Goal: Task Accomplishment & Management: Use online tool/utility

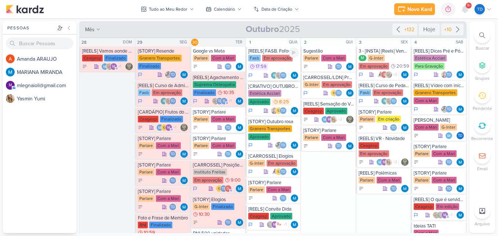
click at [272, 63] on div "Fasb Em aprovação 17:59" at bounding box center [273, 63] width 51 height 16
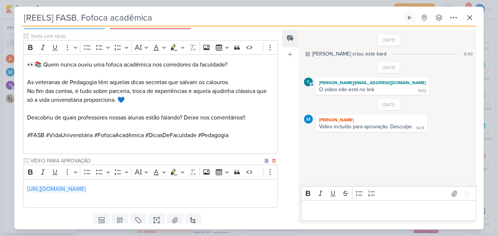
scroll to position [223, 0]
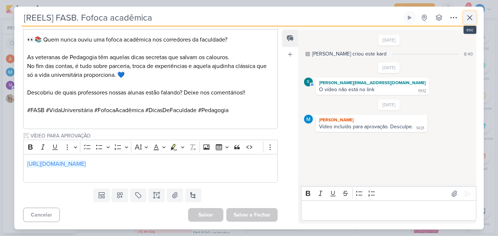
click at [471, 21] on icon at bounding box center [470, 17] width 9 height 9
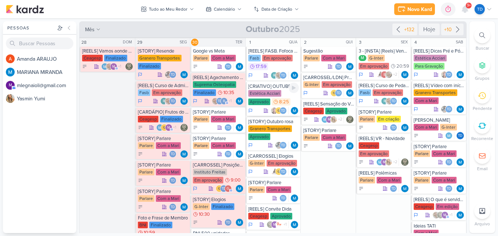
click at [275, 95] on div "Estética Acciari" at bounding box center [264, 93] width 33 height 7
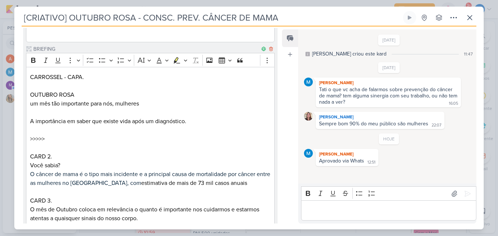
scroll to position [842, 0]
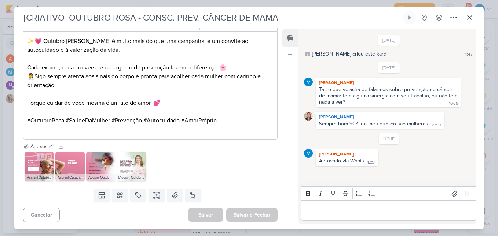
click at [36, 166] on img at bounding box center [39, 166] width 29 height 29
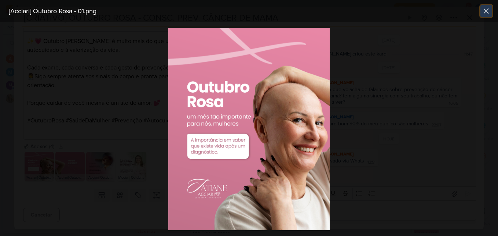
click at [483, 14] on button at bounding box center [487, 11] width 12 height 12
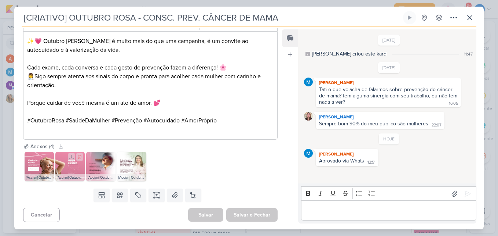
click at [66, 162] on img at bounding box center [69, 166] width 29 height 29
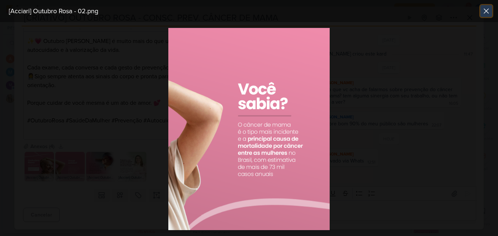
click at [487, 8] on icon at bounding box center [486, 11] width 9 height 9
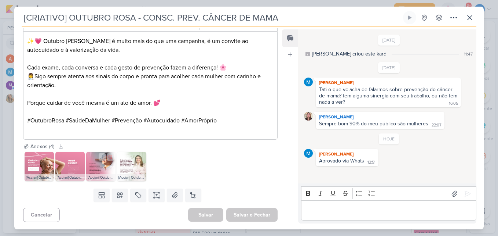
click at [105, 169] on img at bounding box center [100, 166] width 29 height 29
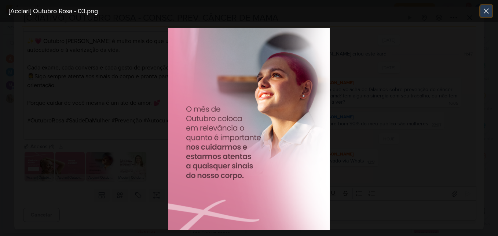
click at [490, 14] on icon at bounding box center [486, 11] width 9 height 9
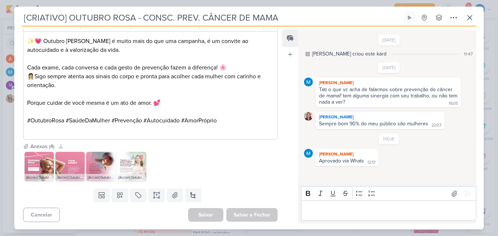
click at [130, 169] on img at bounding box center [131, 166] width 29 height 29
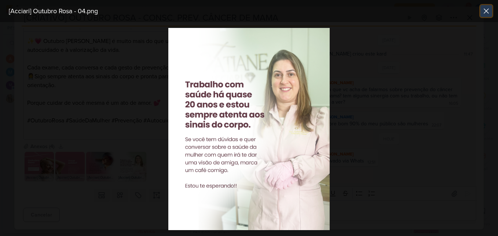
click at [489, 14] on icon at bounding box center [486, 11] width 9 height 9
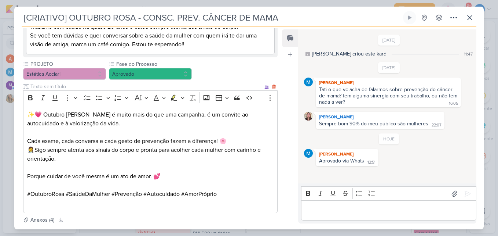
scroll to position [731, 0]
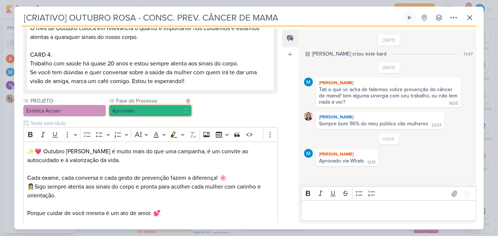
click at [137, 112] on button "Aprovado" at bounding box center [150, 111] width 83 height 12
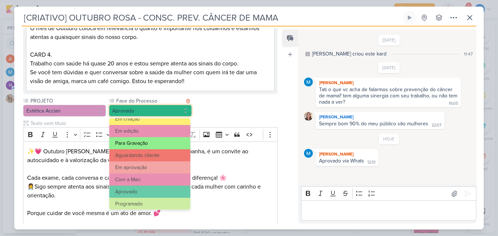
scroll to position [71, 0]
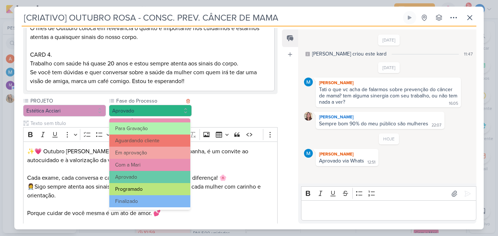
click at [149, 186] on button "Programado" at bounding box center [149, 189] width 81 height 12
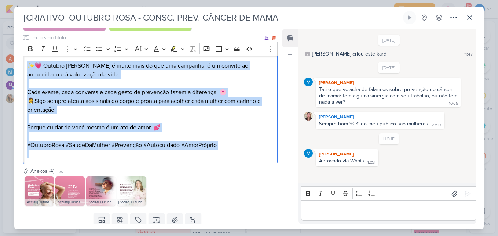
scroll to position [842, 0]
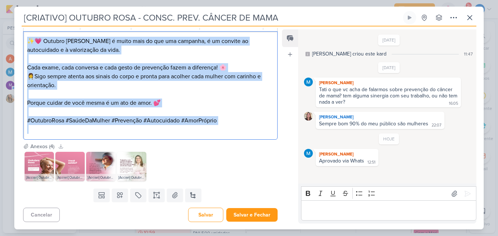
drag, startPoint x: 27, startPoint y: 115, endPoint x: 254, endPoint y: 135, distance: 227.4
click at [254, 135] on div "✨💗 Outubro Rosa é muito mais do que uma campanha, é um convite ao autocuidado e…" at bounding box center [150, 85] width 255 height 108
copy div "✨💗 Outubro Rosa é muito mais do que uma campanha, é um convite ao autocuidado e…"
click at [240, 214] on button "Salvar e Fechar" at bounding box center [251, 215] width 51 height 14
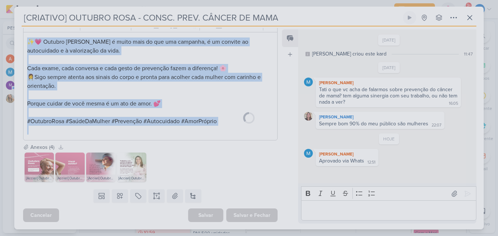
scroll to position [841, 0]
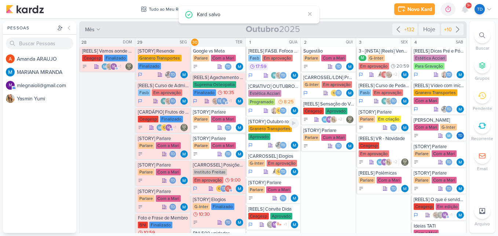
click at [277, 135] on div "Granero Transportes Aprovado" at bounding box center [273, 132] width 51 height 15
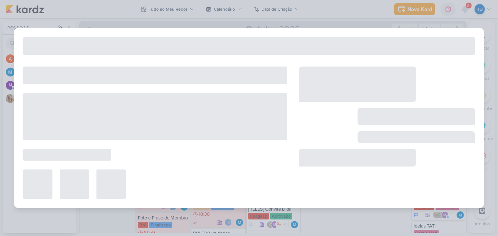
type input "[STORY] Outubro rosa"
type input "1 de outubro de 2025 às 23:59"
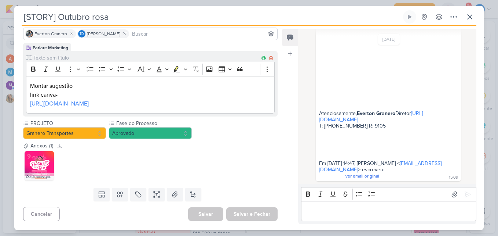
scroll to position [70, 0]
click at [33, 163] on img at bounding box center [39, 165] width 29 height 29
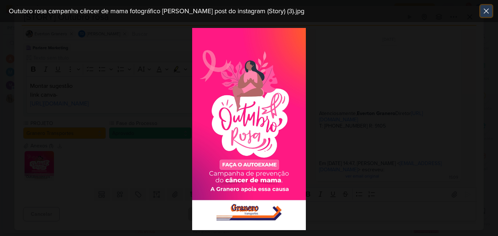
click at [488, 7] on icon at bounding box center [486, 11] width 9 height 9
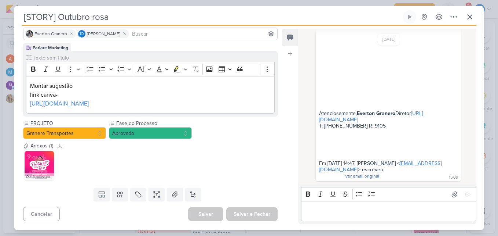
scroll to position [0, 0]
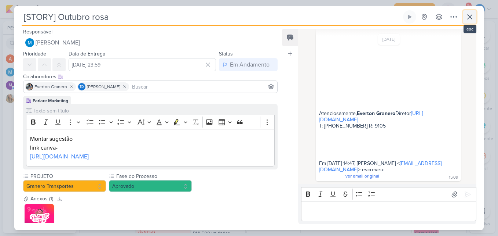
click at [471, 17] on icon at bounding box center [470, 16] width 9 height 9
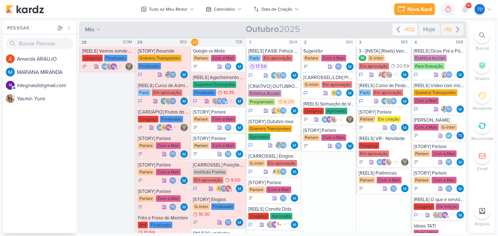
click at [399, 32] on icon at bounding box center [398, 29] width 9 height 9
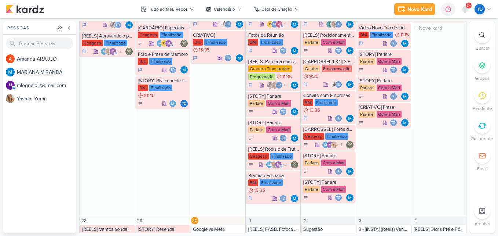
scroll to position [660, 0]
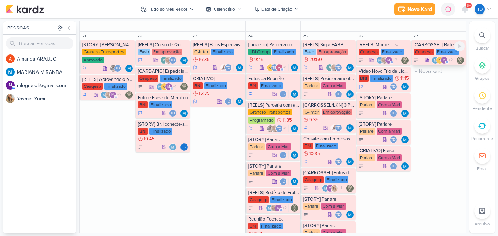
click at [444, 50] on div "Finalizado" at bounding box center [447, 51] width 23 height 7
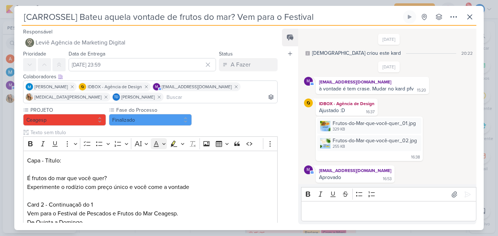
scroll to position [1, 0]
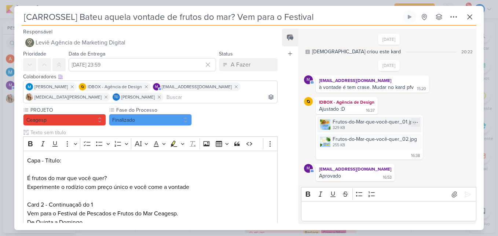
click at [324, 124] on img at bounding box center [325, 124] width 10 height 10
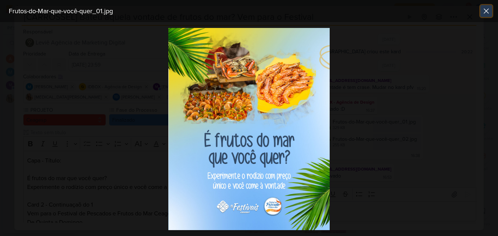
click at [487, 10] on icon at bounding box center [486, 11] width 9 height 9
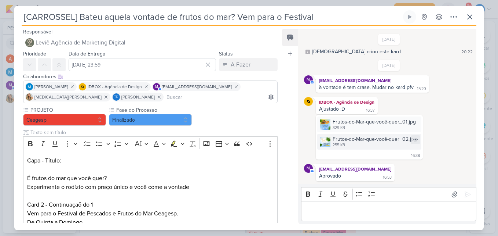
click at [331, 139] on div "Frutos-do-Mar-que-você-quer_02.jpg 255 KB" at bounding box center [369, 142] width 104 height 16
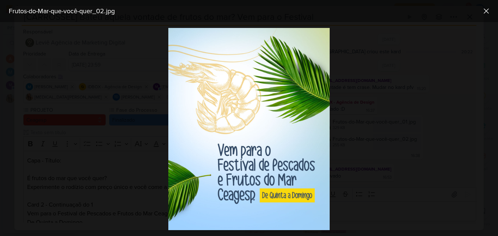
click at [107, 81] on div at bounding box center [249, 129] width 498 height 214
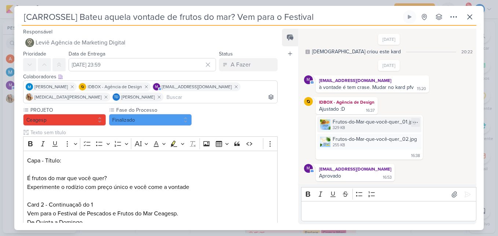
click at [335, 123] on div "Frutos-do-Mar-que-você-quer_01.jpg" at bounding box center [374, 122] width 83 height 8
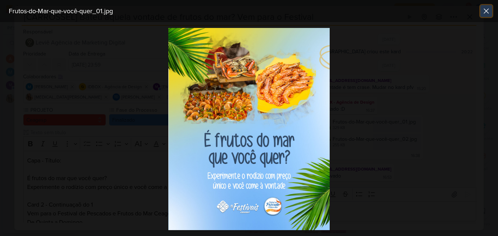
click at [486, 8] on icon at bounding box center [486, 11] width 9 height 9
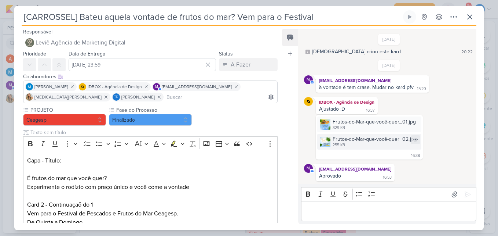
click at [363, 142] on div "Frutos-do-Mar-que-você-quer_02.jpg" at bounding box center [375, 139] width 84 height 8
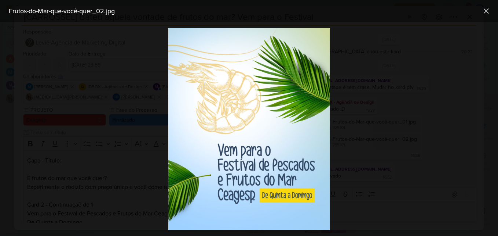
click at [381, 66] on div at bounding box center [249, 129] width 498 height 214
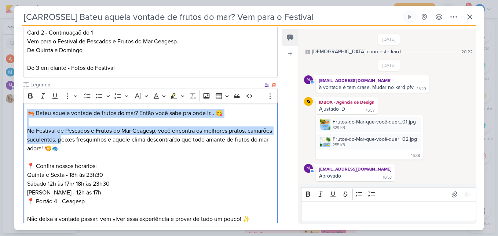
scroll to position [245, 0]
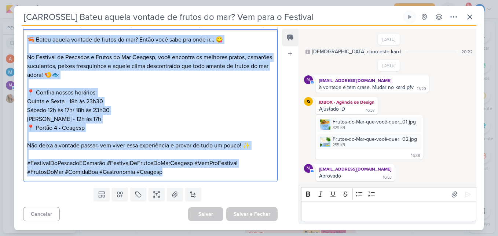
drag, startPoint x: 24, startPoint y: 110, endPoint x: 198, endPoint y: 172, distance: 184.6
click at [198, 172] on div "🦐 Bateu aquela vontade de frutos do mar? Então você sabe pra onde ir… 😋 No Fest…" at bounding box center [150, 105] width 255 height 152
copy div "🦐 Bateu aquela vontade de frutos do mar? Então você sabe pra onde ir… 😋 No Fest…"
click at [195, 117] on p "Sábado 12h às 17h/ 18h às 23h30 Domingo - 12h às 17h 📍 Portão 4 - Ceagesp" at bounding box center [150, 119] width 247 height 26
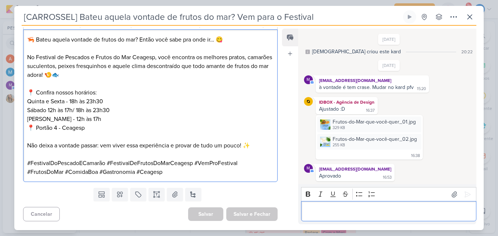
click at [348, 212] on p "Editor editing area: main" at bounding box center [389, 211] width 168 height 9
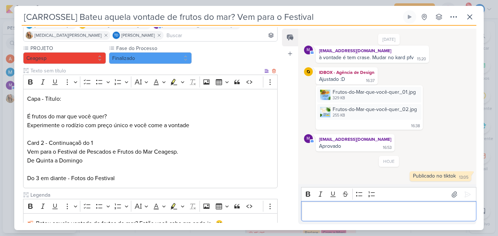
scroll to position [0, 0]
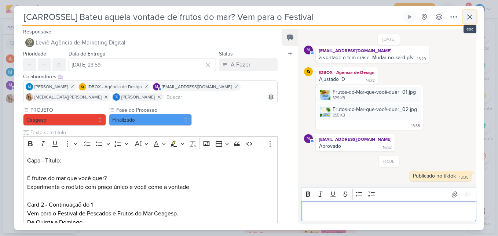
click at [473, 18] on icon at bounding box center [470, 16] width 9 height 9
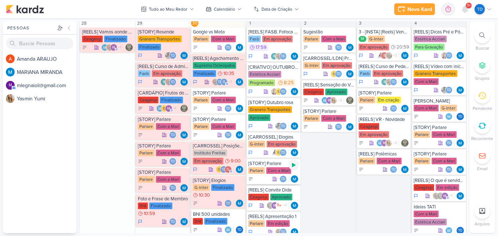
scroll to position [917, 0]
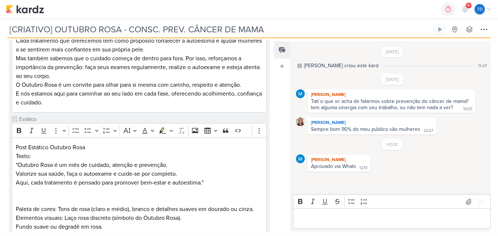
scroll to position [65, 0]
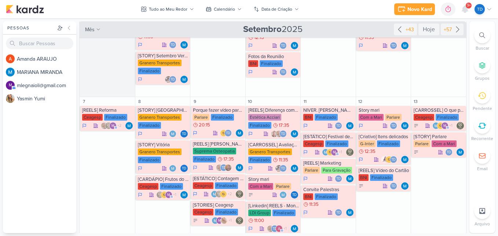
scroll to position [73, 0]
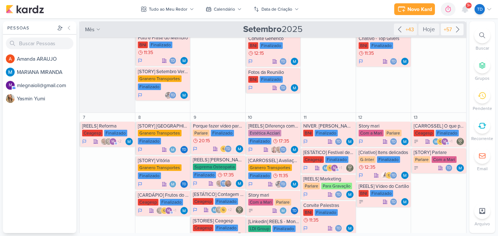
click at [454, 25] on icon at bounding box center [458, 29] width 9 height 9
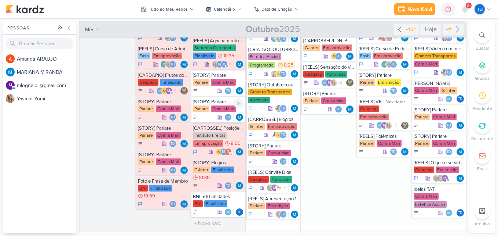
scroll to position [0, 0]
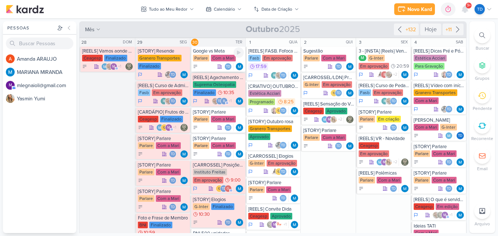
click at [220, 61] on div "Com a Mari" at bounding box center [223, 58] width 25 height 7
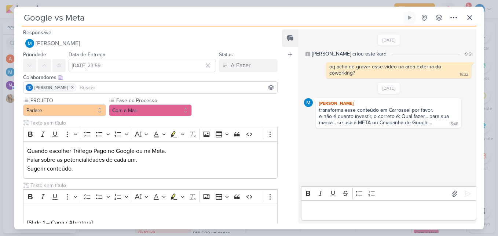
click at [281, 36] on div "Responsável MARIANA MIRANDA Nenhum contato encontrado create new contact Novo C…" at bounding box center [249, 127] width 470 height 203
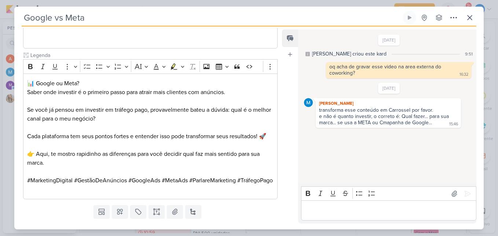
scroll to position [940, 0]
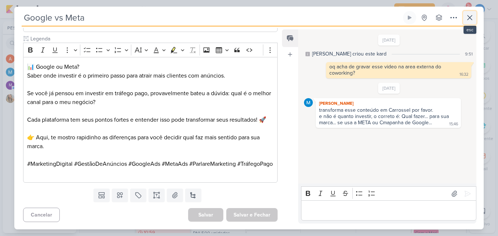
click at [468, 18] on icon at bounding box center [470, 17] width 9 height 9
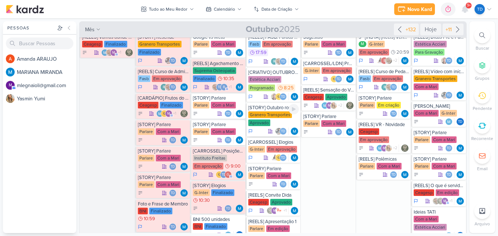
scroll to position [0, 0]
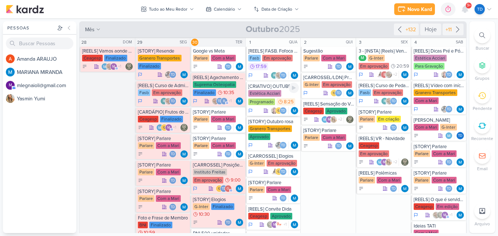
click at [280, 95] on div "Estética Acciari Programado 8:25" at bounding box center [273, 98] width 51 height 16
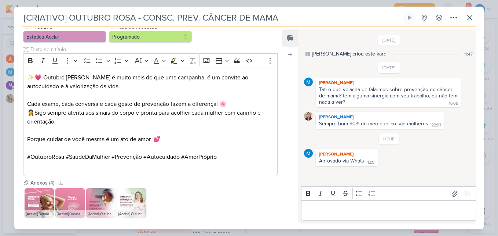
scroll to position [695, 0]
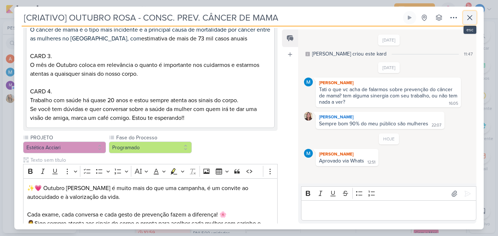
click at [475, 15] on button at bounding box center [470, 17] width 13 height 13
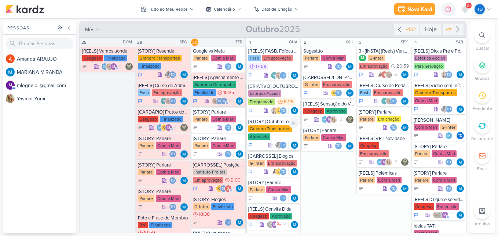
click at [284, 135] on div "Granero Transportes Aprovado" at bounding box center [273, 132] width 51 height 15
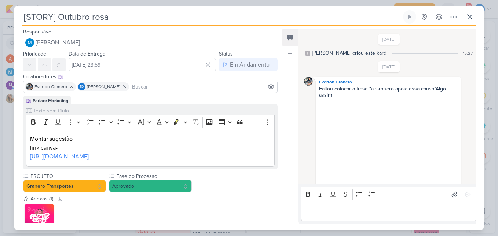
scroll to position [399, 0]
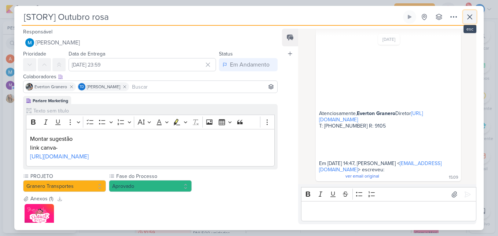
click at [471, 19] on icon at bounding box center [470, 16] width 9 height 9
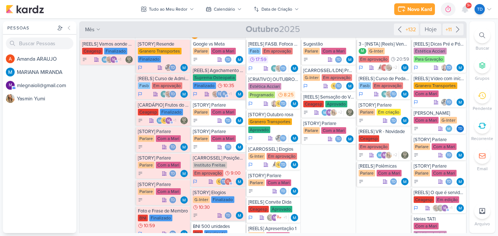
scroll to position [0, 0]
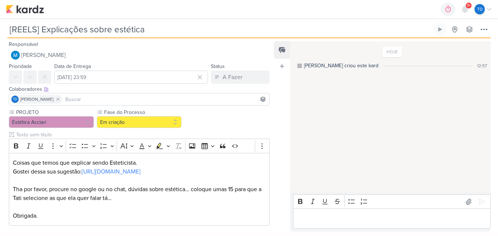
scroll to position [34, 0]
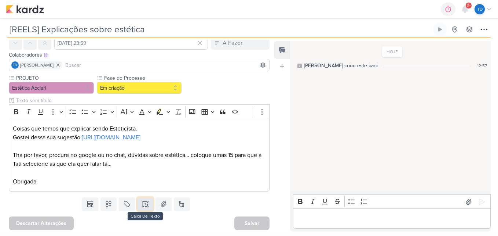
click at [146, 202] on icon at bounding box center [145, 203] width 7 height 7
